Goal: Information Seeking & Learning: Find specific fact

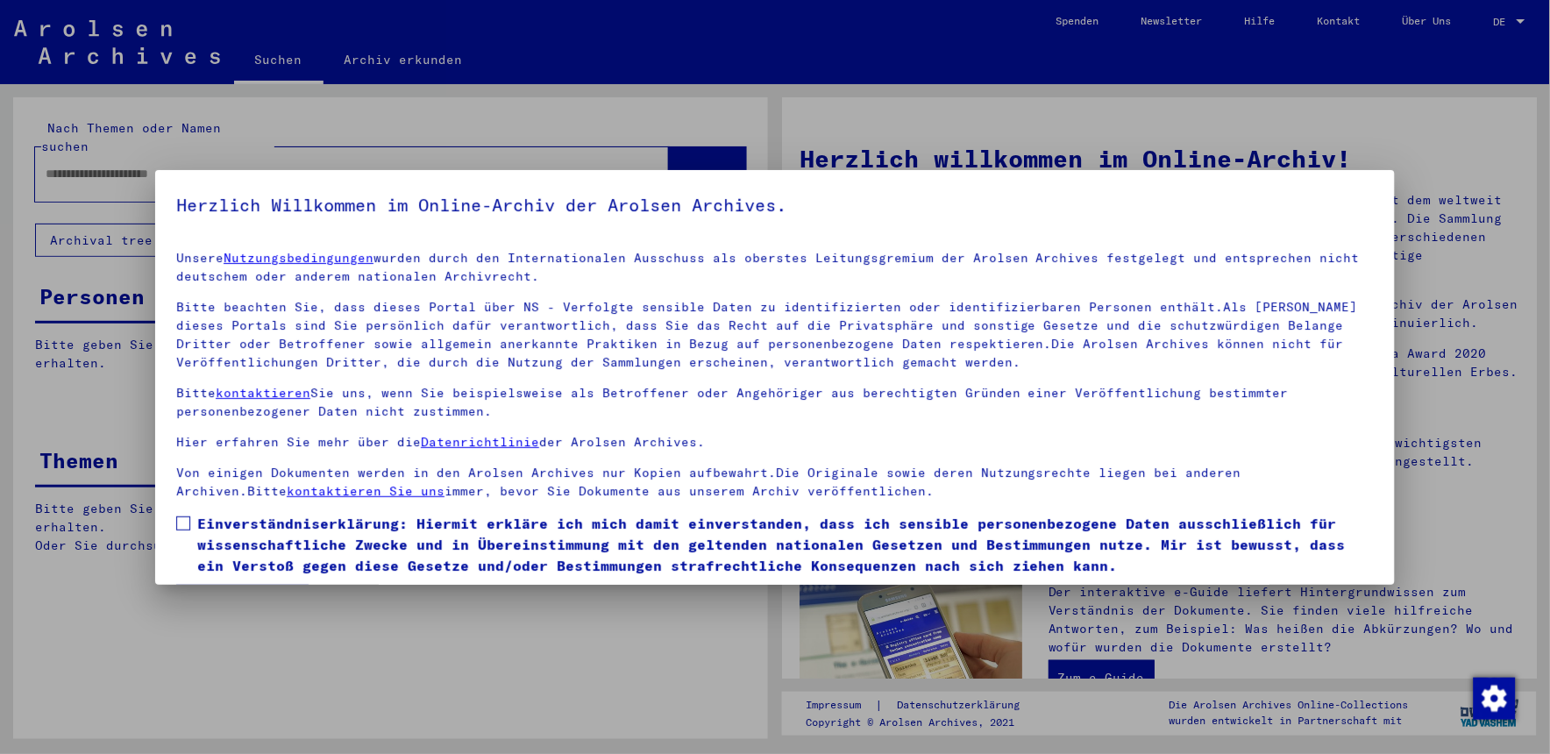
type input "*********"
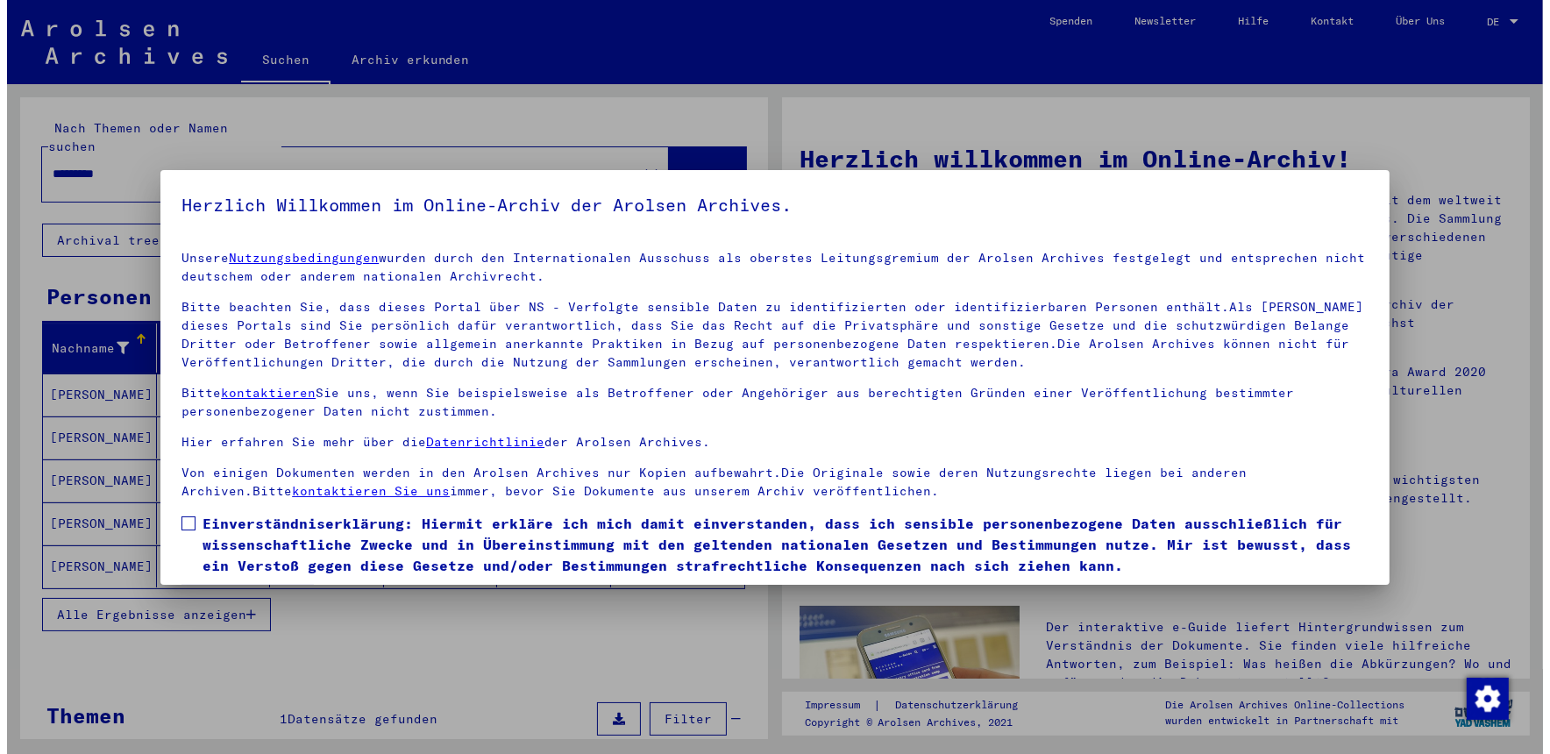
scroll to position [54, 0]
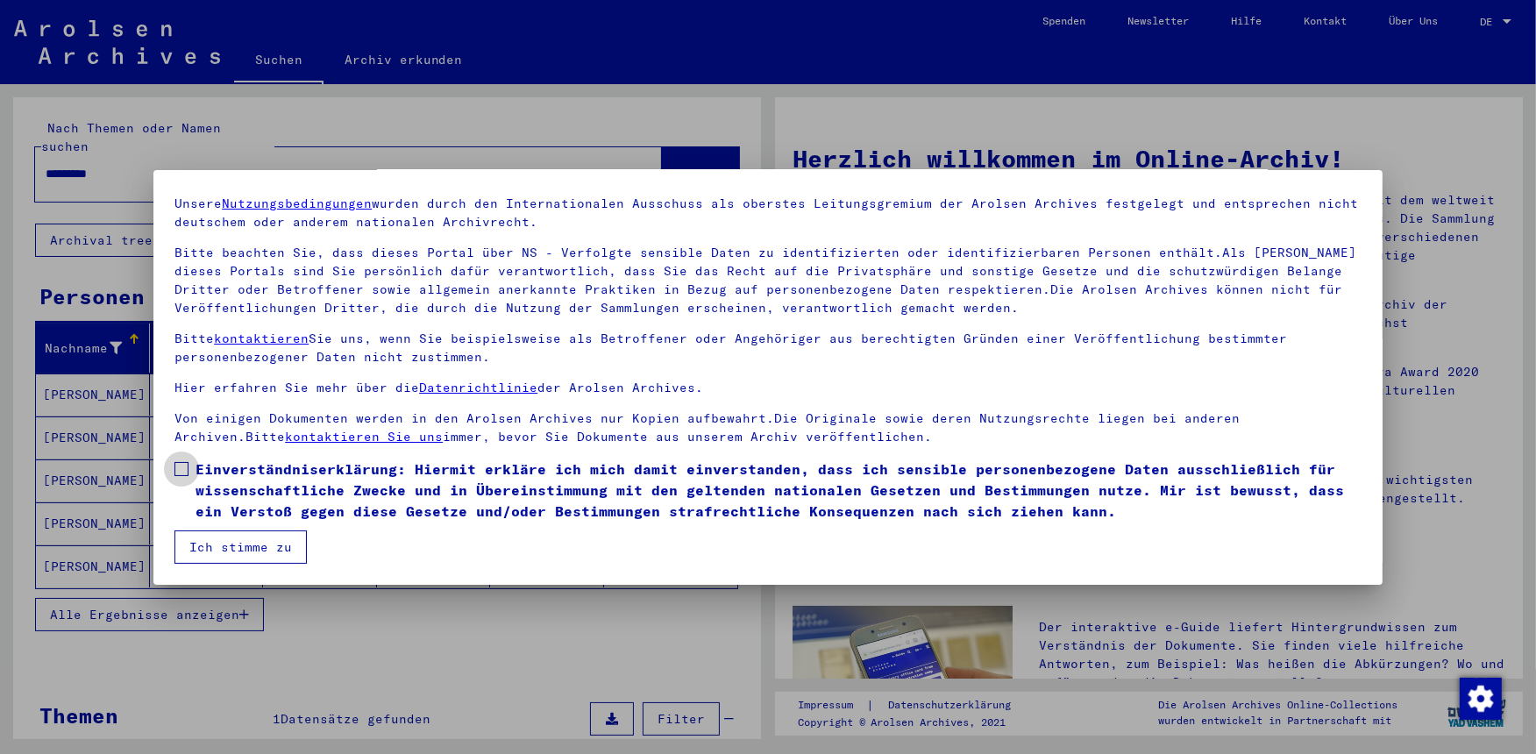
click at [180, 467] on span at bounding box center [181, 469] width 14 height 14
click at [232, 545] on button "Ich stimme zu" at bounding box center [240, 546] width 132 height 33
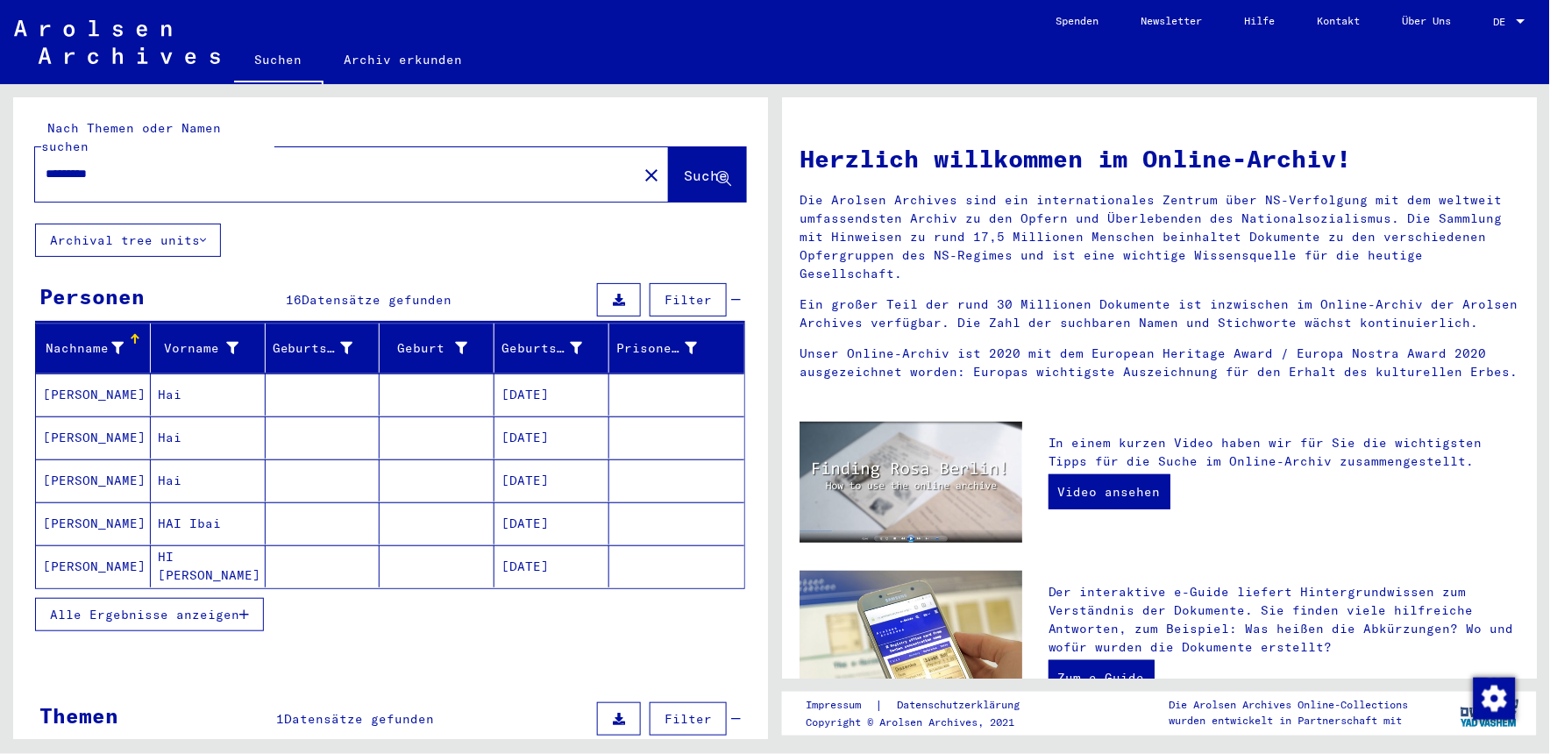
scroll to position [150, 0]
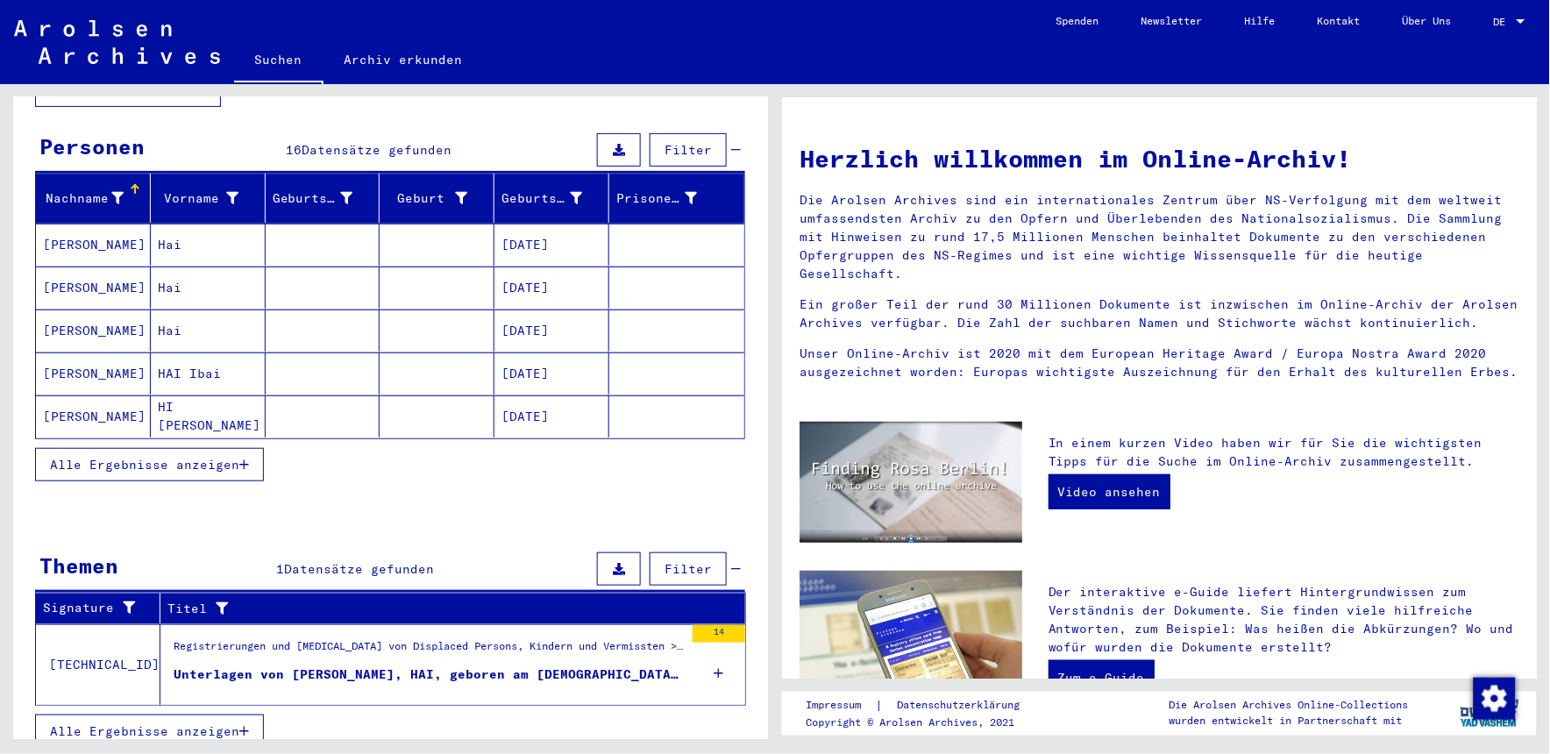
click at [641, 666] on div "Unterlagen von [PERSON_NAME], HAI, geboren am [DEMOGRAPHIC_DATA], geboren in [G…" at bounding box center [429, 675] width 510 height 18
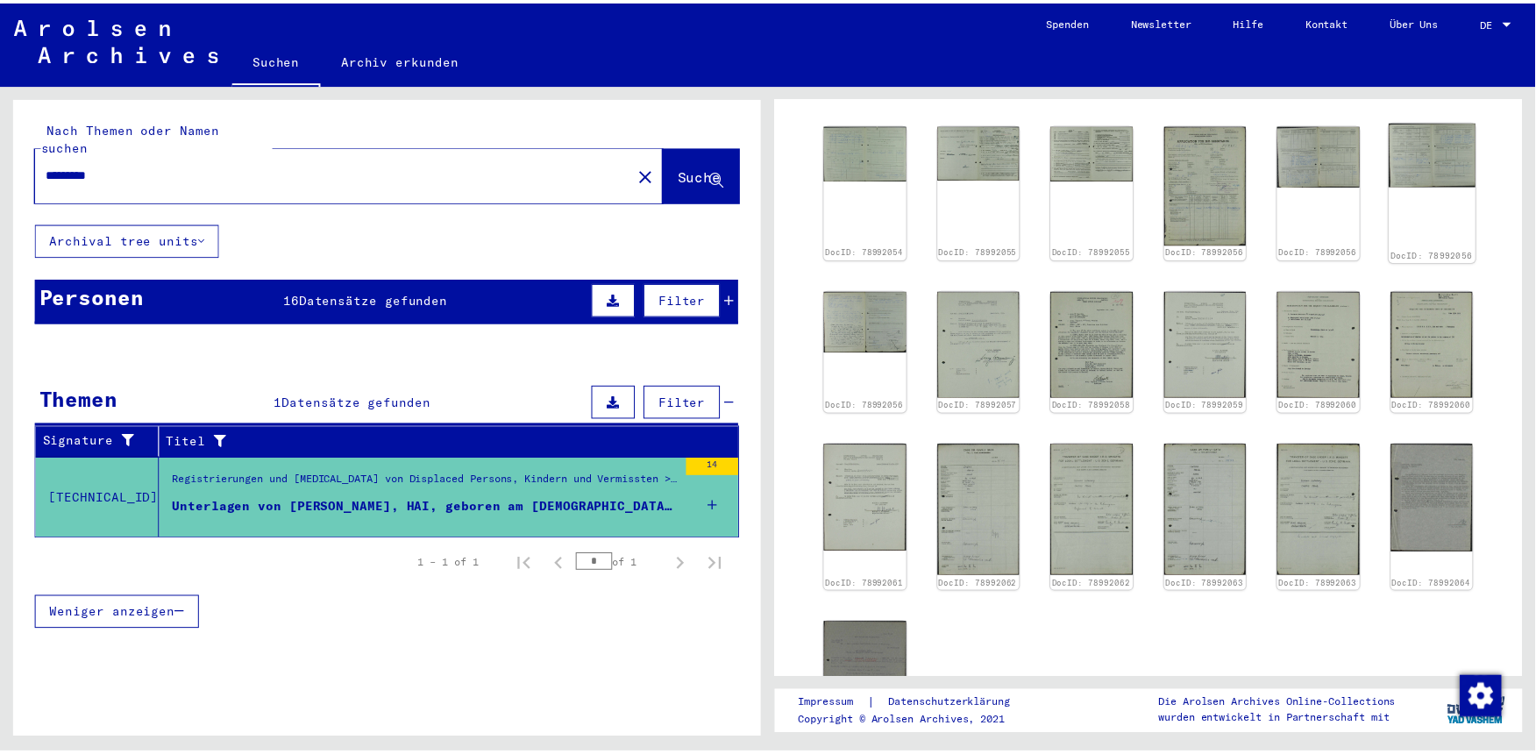
scroll to position [471, 0]
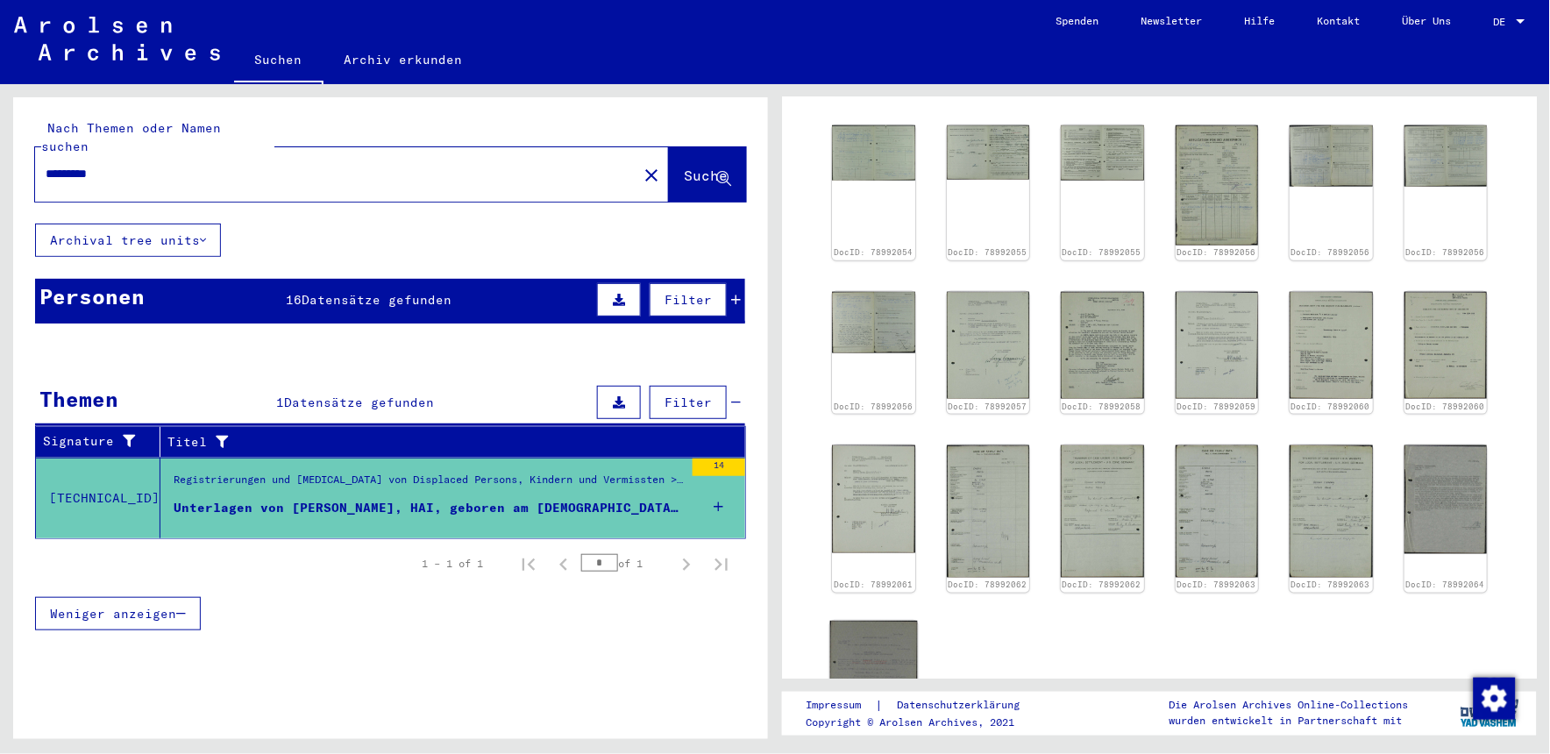
click at [872, 622] on img at bounding box center [873, 681] width 87 height 118
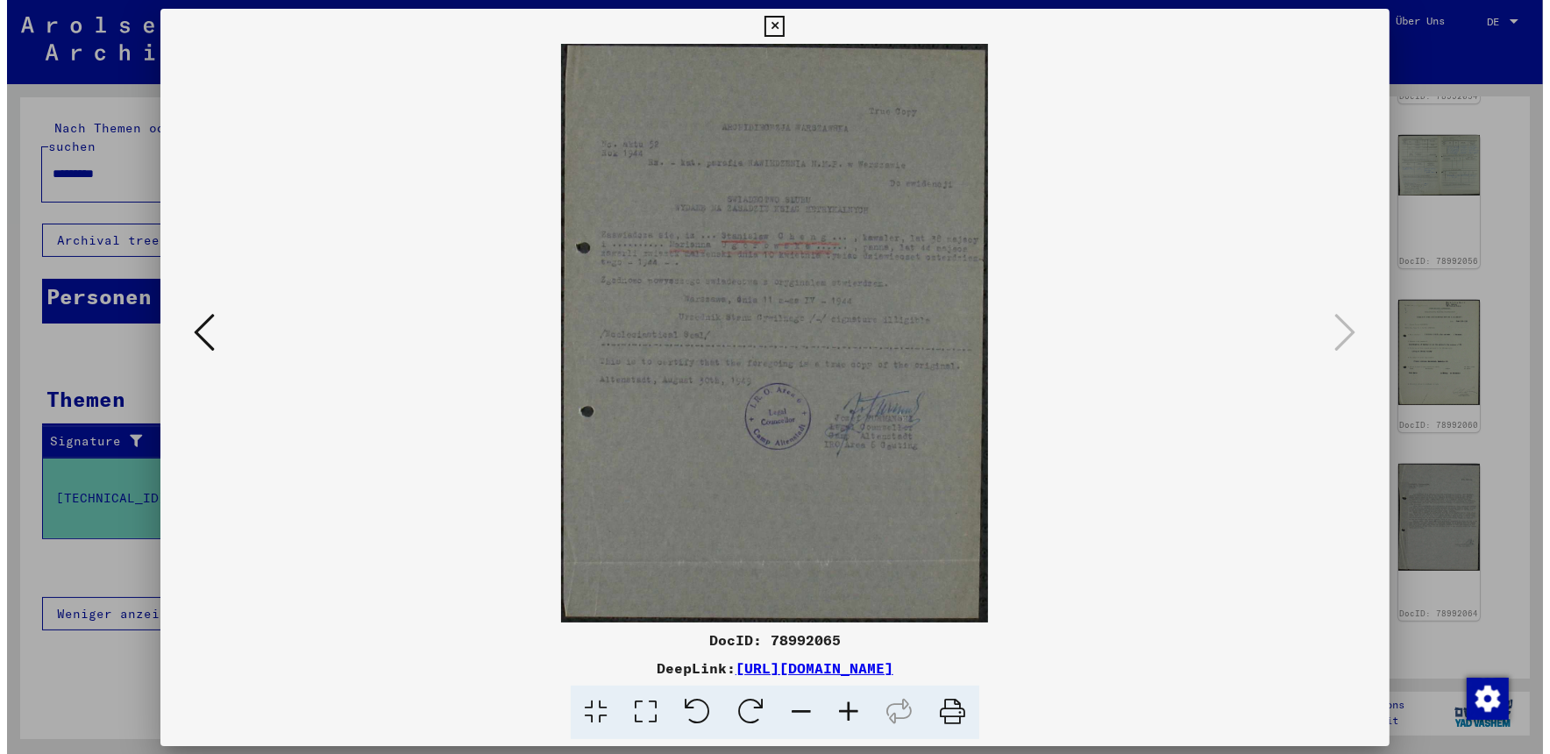
scroll to position [469, 0]
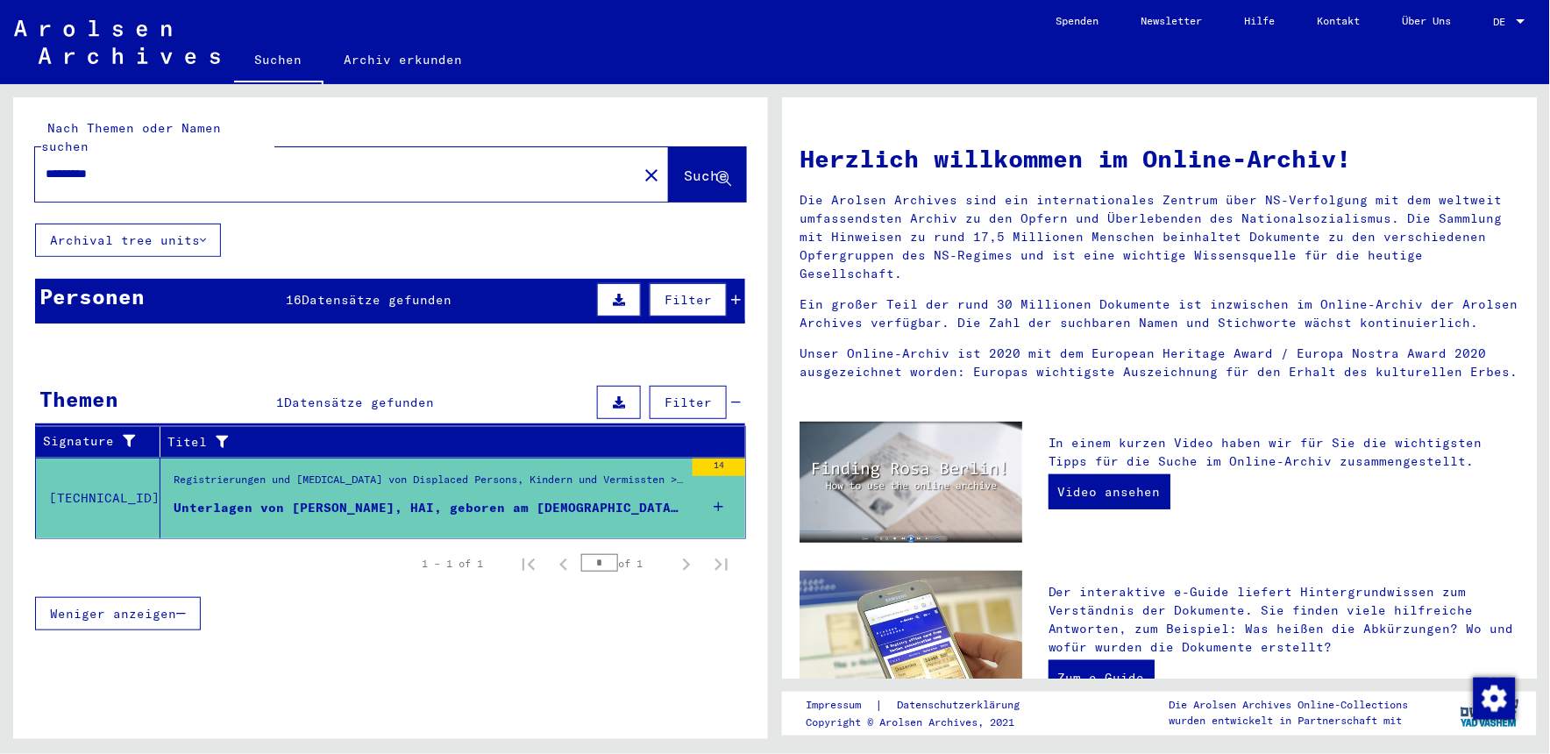
click at [546, 499] on div "Unterlagen von [PERSON_NAME], HAI, geboren am [DEMOGRAPHIC_DATA], geboren in [G…" at bounding box center [429, 508] width 510 height 18
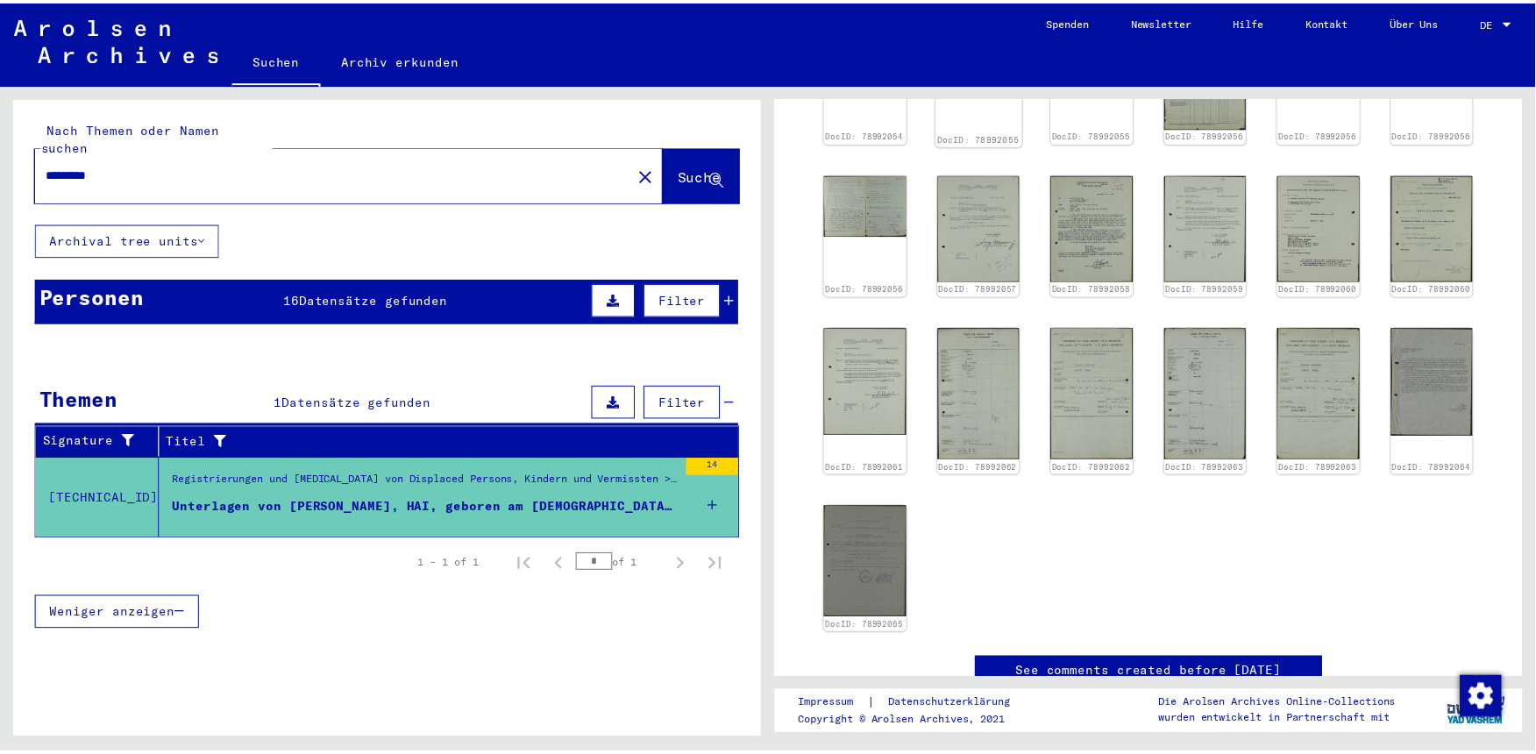
scroll to position [590, 0]
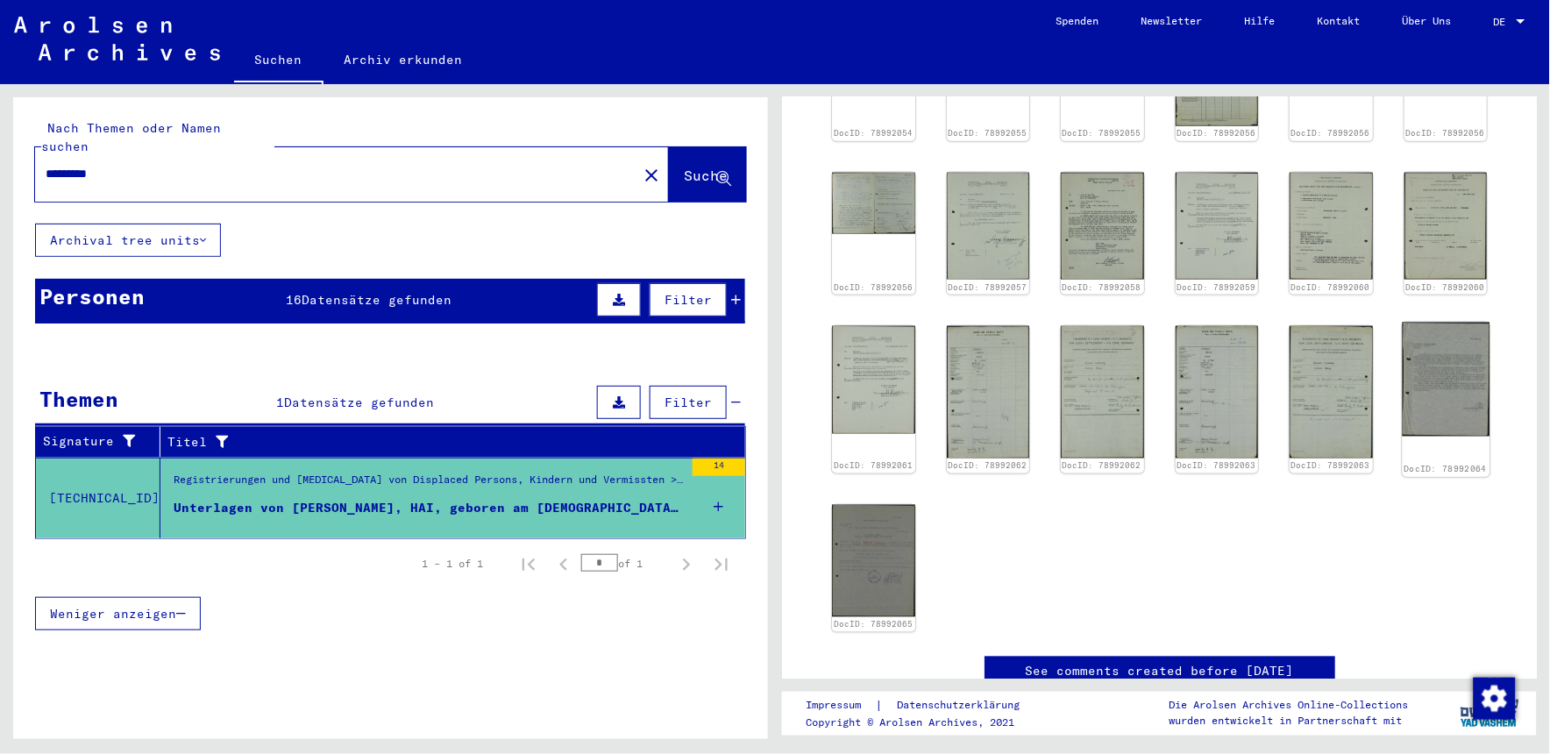
click at [1415, 347] on img at bounding box center [1445, 380] width 87 height 114
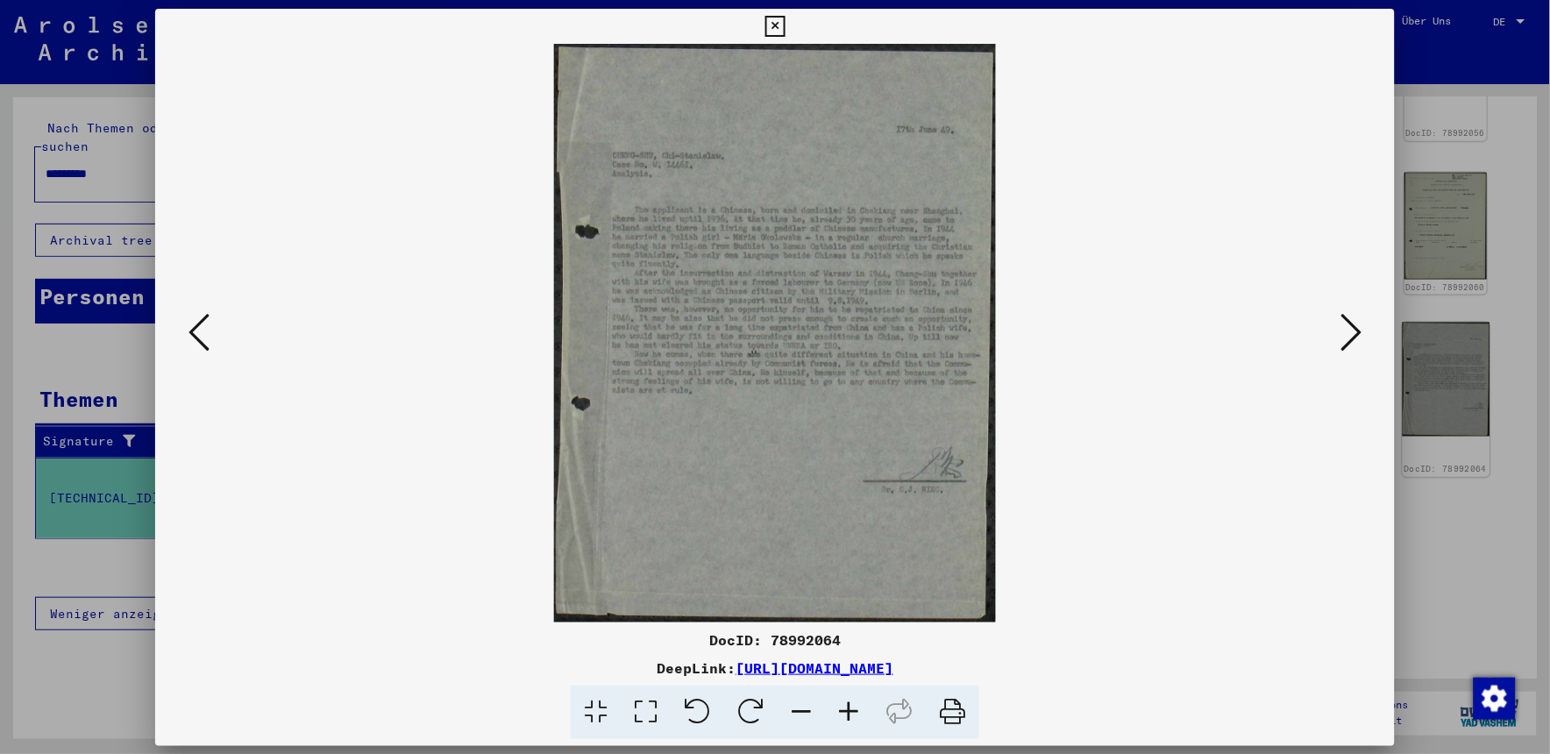
scroll to position [586, 0]
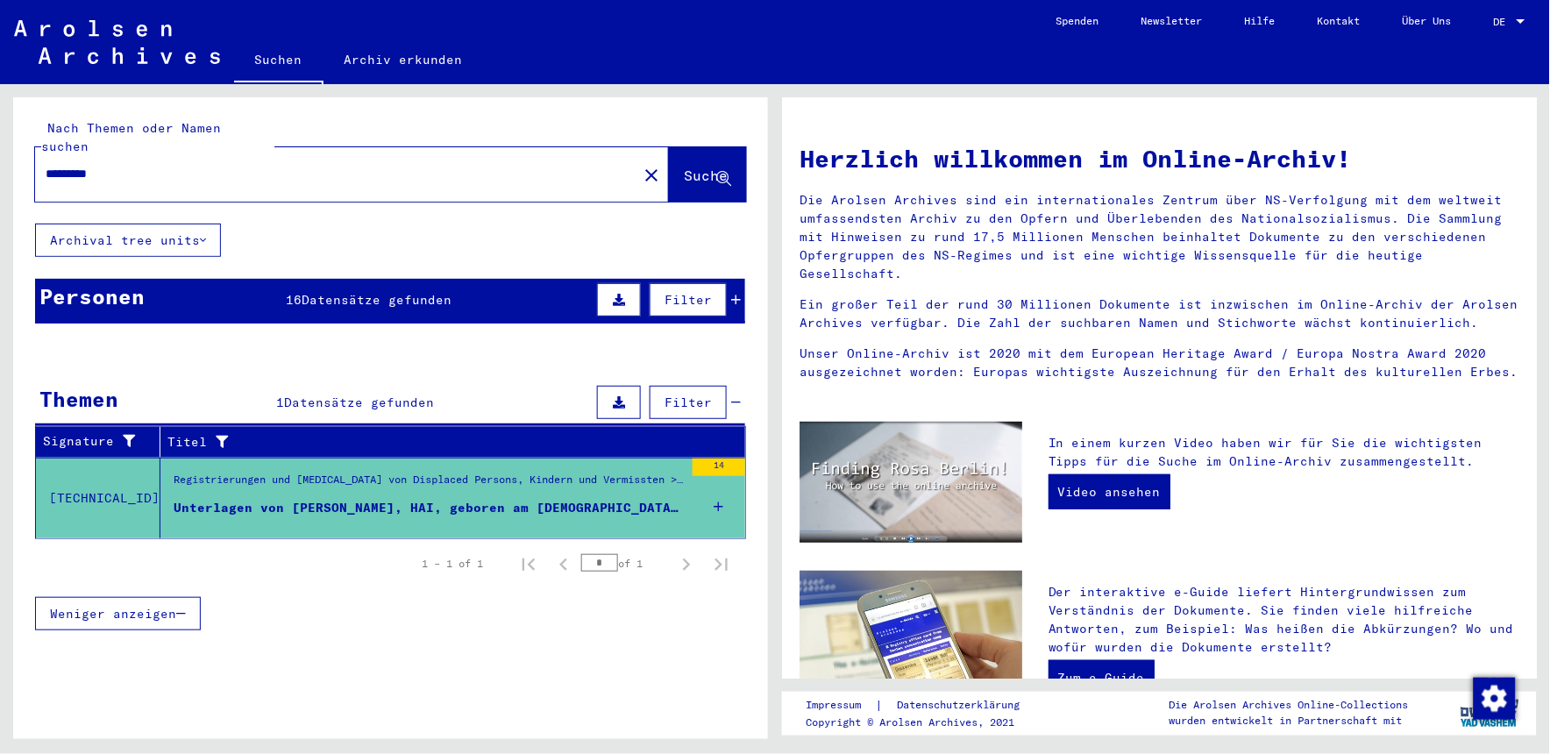
click at [651, 499] on div "Unterlagen von [PERSON_NAME], HAI, geboren am [DEMOGRAPHIC_DATA], geboren in [G…" at bounding box center [429, 508] width 510 height 18
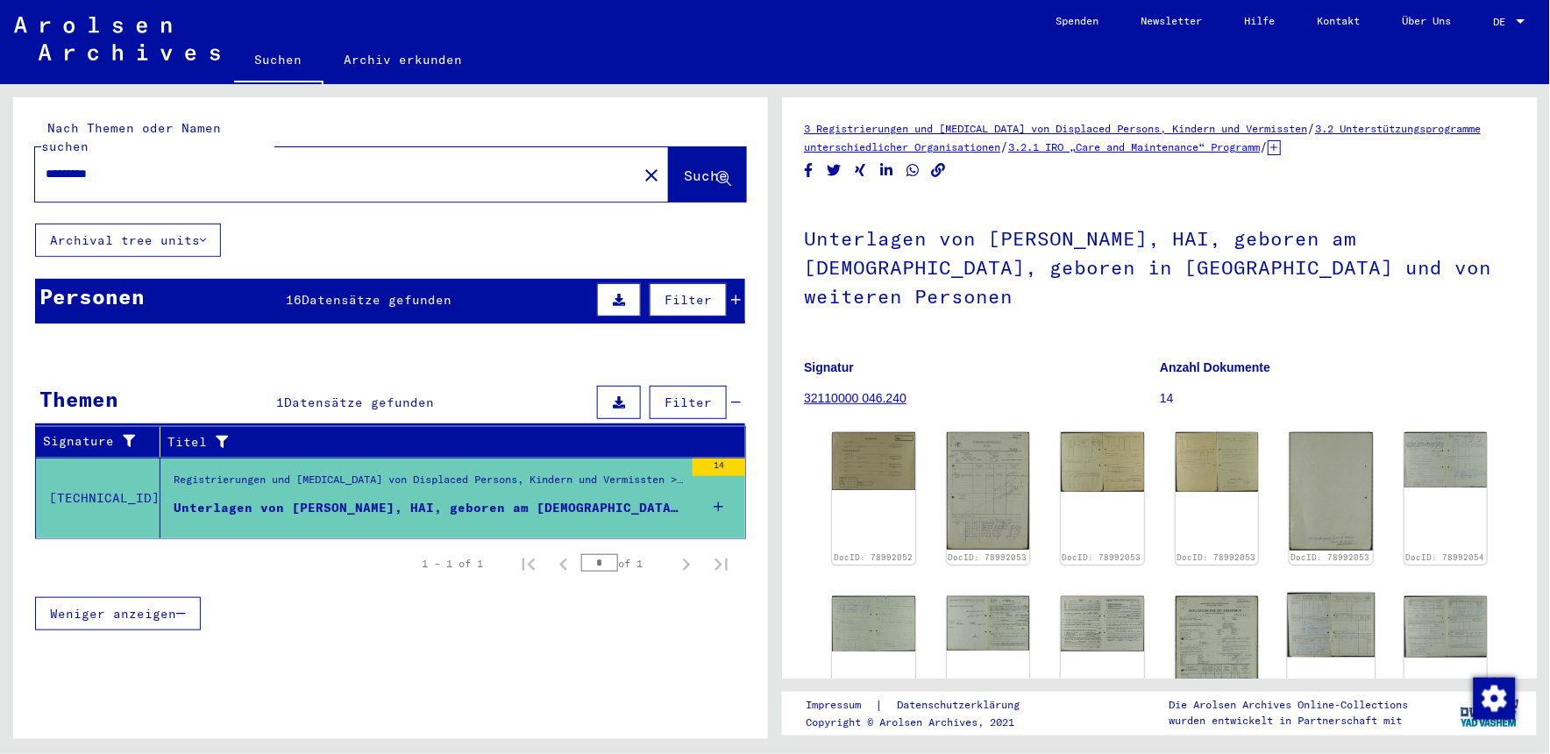
click at [1310, 596] on img at bounding box center [1331, 625] width 87 height 64
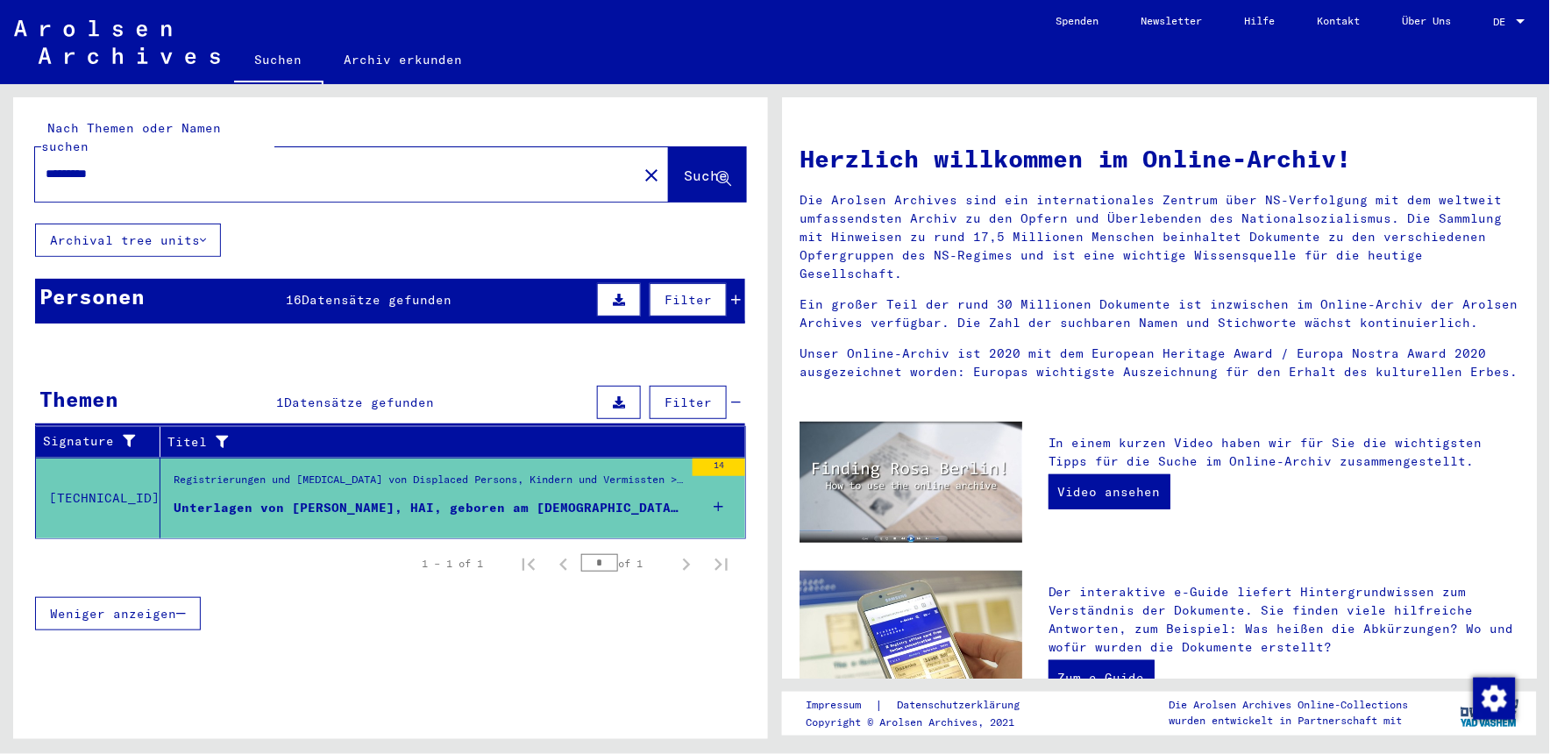
click at [593, 474] on div "Registrierungen und [MEDICAL_DATA] von Displaced Persons, Kindern und Vermisste…" at bounding box center [429, 484] width 510 height 25
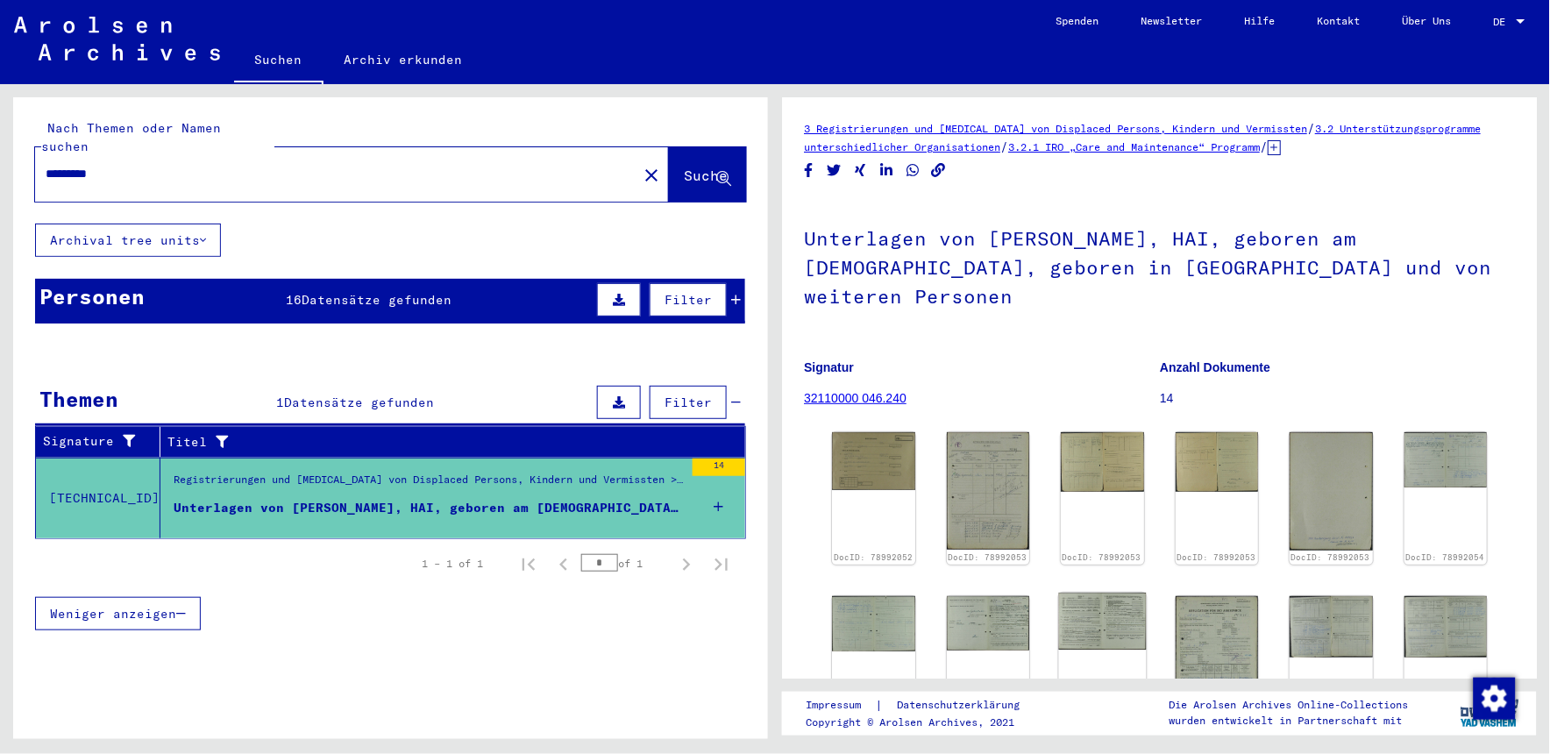
click at [1079, 603] on img at bounding box center [1102, 622] width 87 height 58
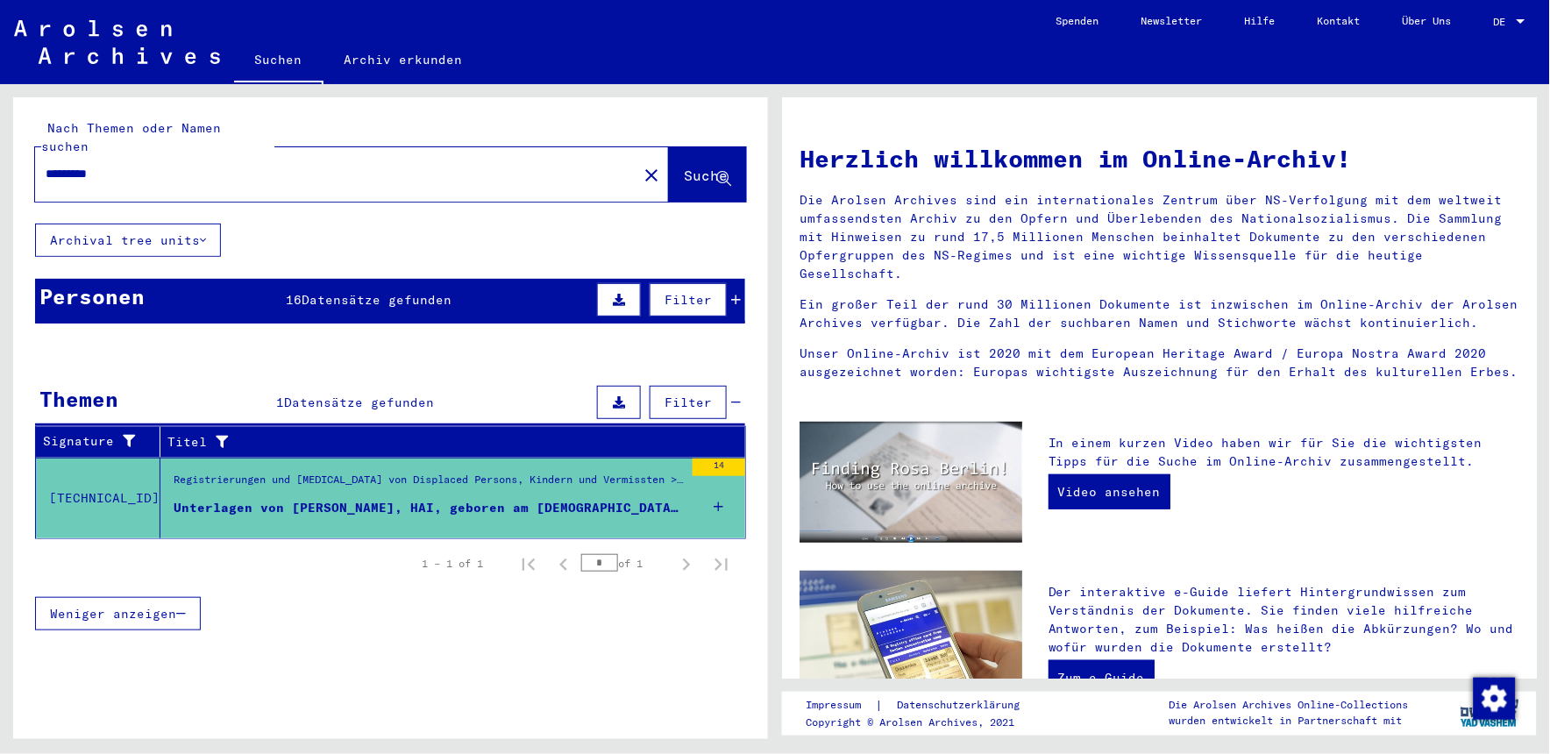
click at [610, 472] on div "Registrierungen und [MEDICAL_DATA] von Displaced Persons, Kindern und Vermisste…" at bounding box center [429, 484] width 510 height 25
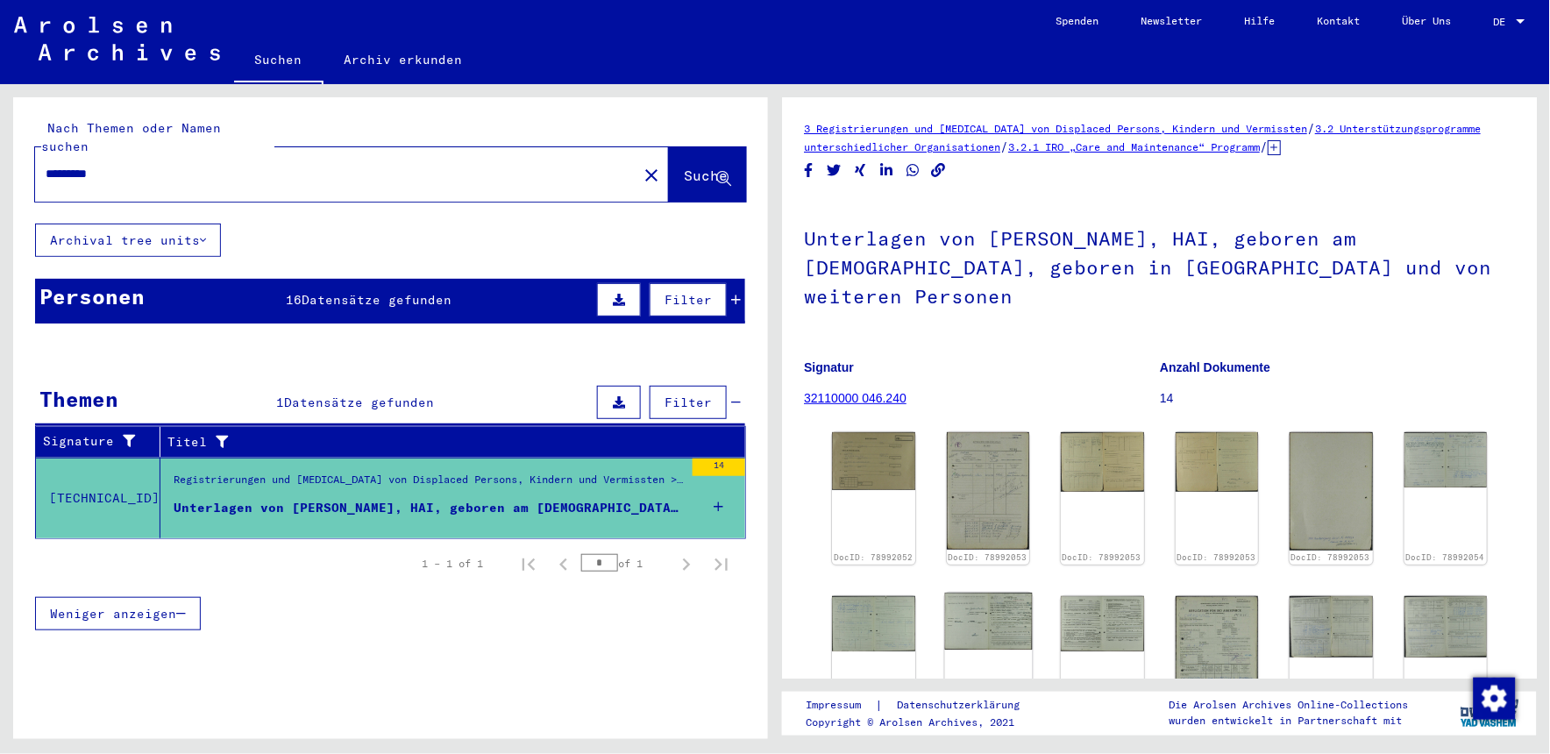
click at [975, 593] on img at bounding box center [987, 621] width 87 height 57
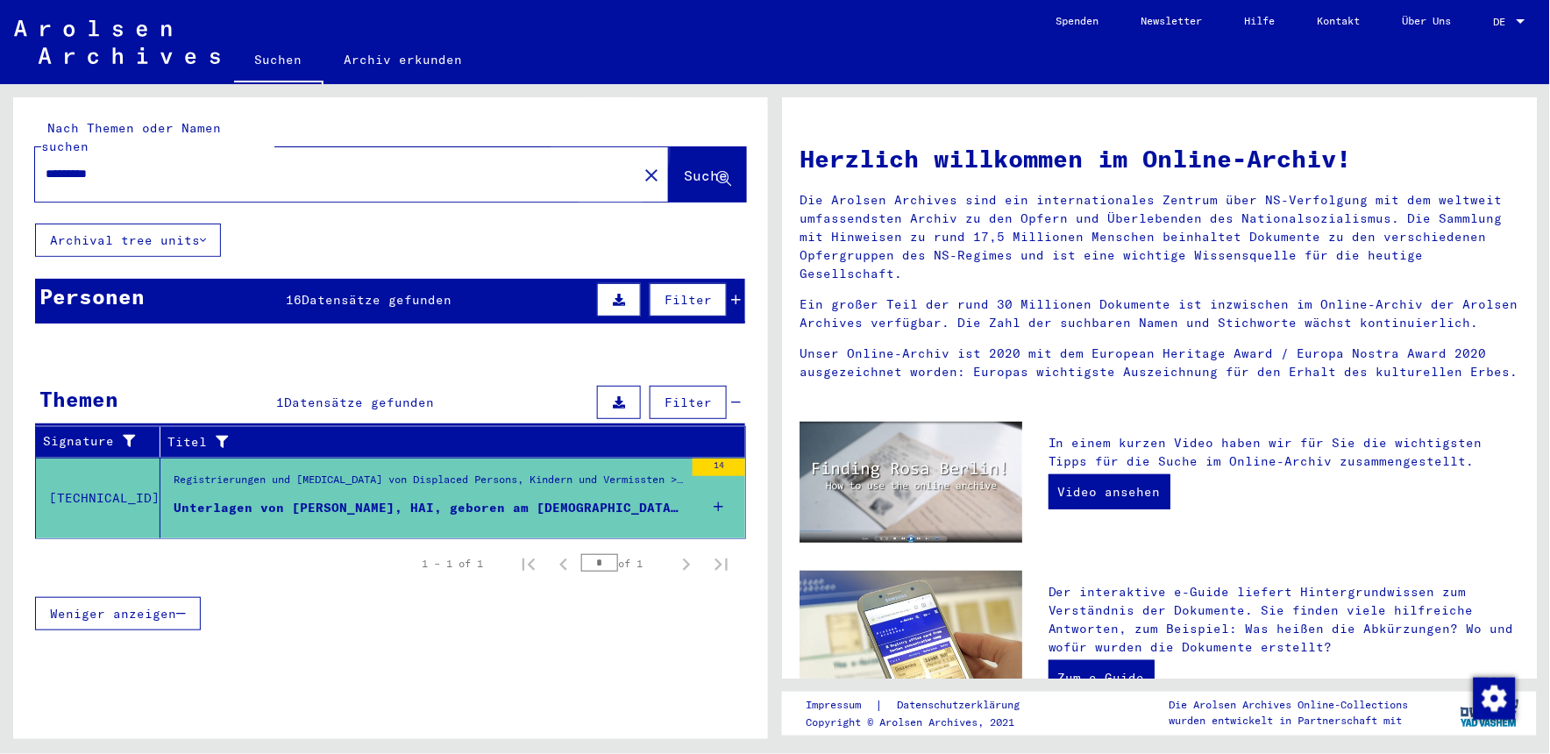
click at [684, 167] on span "Suche" at bounding box center [706, 176] width 44 height 18
click at [197, 224] on button "Archival tree units" at bounding box center [128, 240] width 186 height 33
